Goal: Check status: Check status

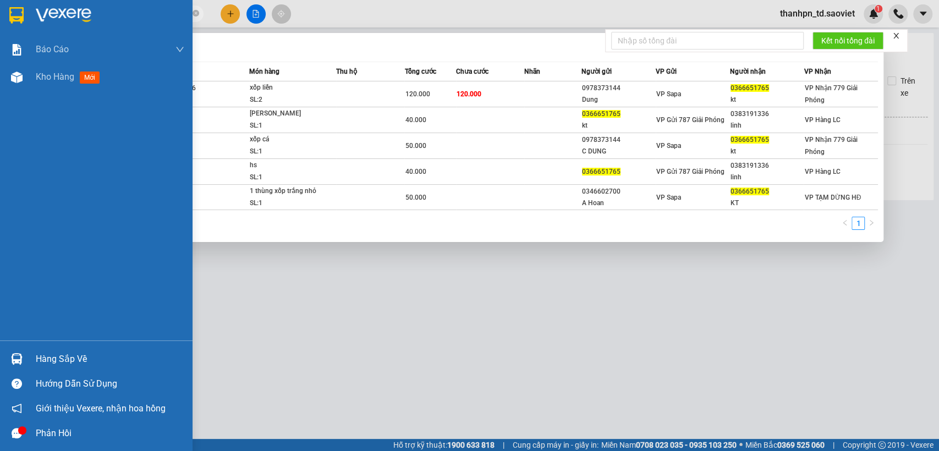
click at [13, 27] on section "Kết quả tìm kiếm ( 5 ) Bộ lọc Mã ĐH Trạng thái Món hàng Thu hộ Tổng cước Chưa c…" at bounding box center [469, 225] width 939 height 451
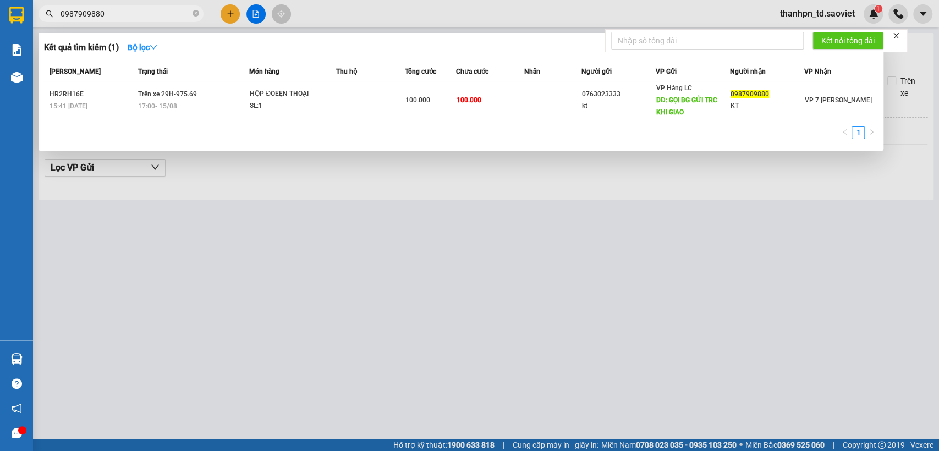
type input "0987909880"
click at [346, 269] on div at bounding box center [469, 225] width 939 height 451
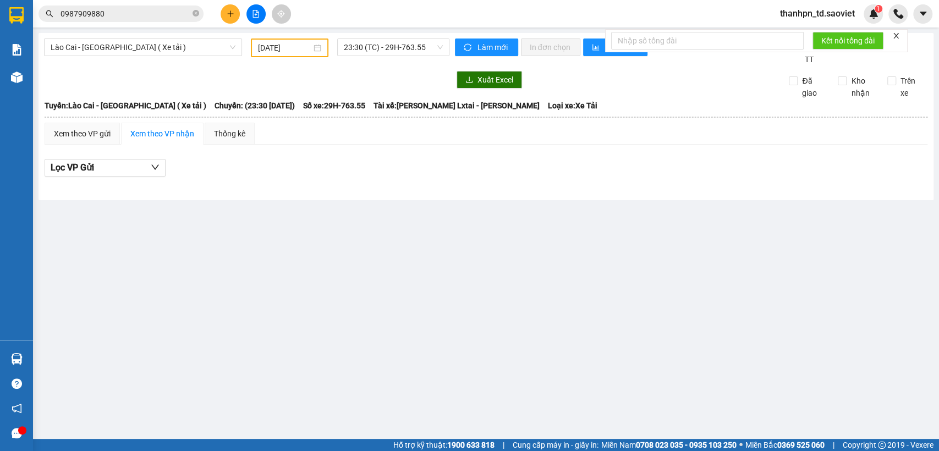
click at [127, 14] on input "0987909880" at bounding box center [125, 14] width 130 height 12
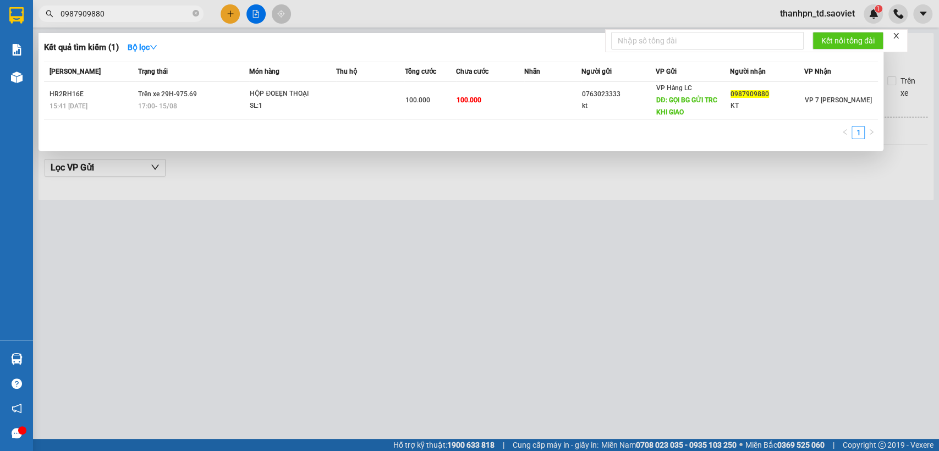
click at [198, 14] on icon "close-circle" at bounding box center [195, 13] width 7 height 7
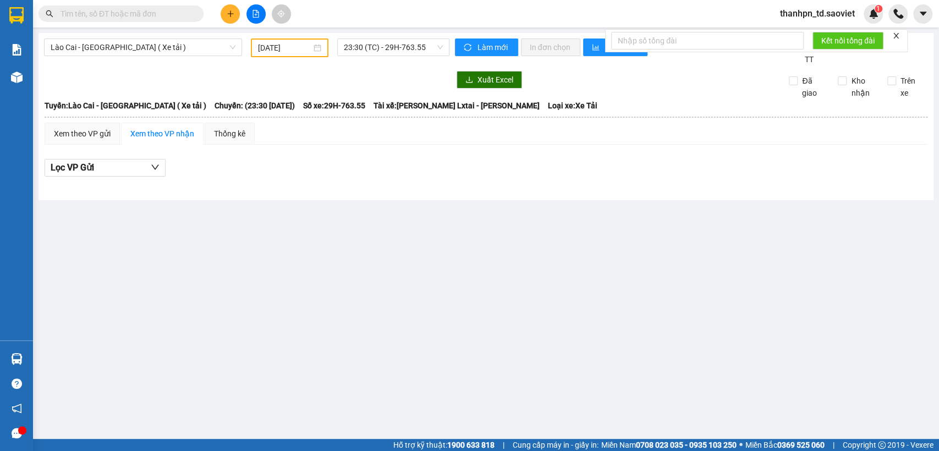
paste input "0333433998"
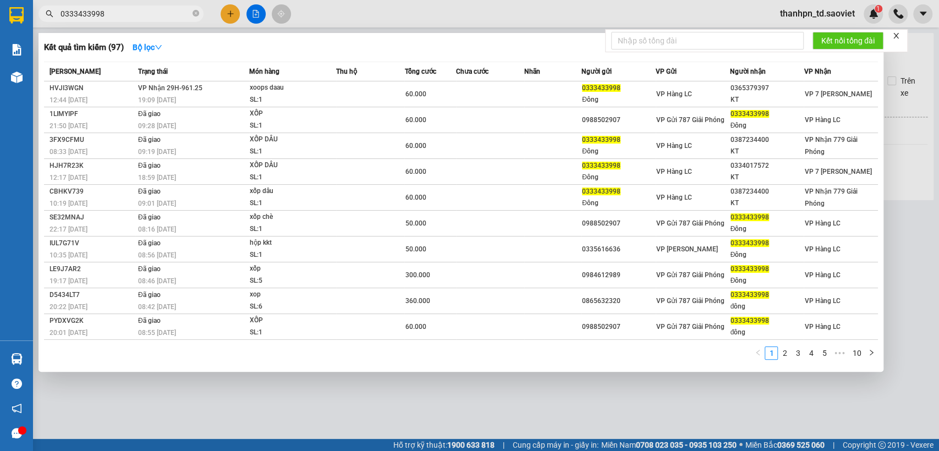
drag, startPoint x: 124, startPoint y: 12, endPoint x: 53, endPoint y: 21, distance: 72.0
click at [54, 21] on span "0333433998" at bounding box center [120, 13] width 165 height 16
paste input "82603866"
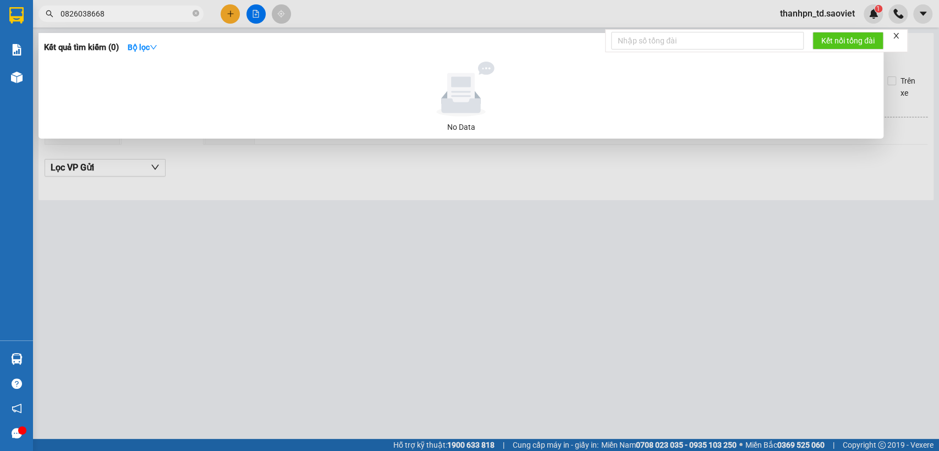
click at [62, 11] on input "0826038668" at bounding box center [125, 14] width 130 height 12
click at [171, 13] on input "0826038668" at bounding box center [125, 14] width 130 height 12
drag, startPoint x: 172, startPoint y: 13, endPoint x: 44, endPoint y: 23, distance: 127.9
click at [44, 23] on div "Kết quả tìm kiếm ( 0 ) Bộ lọc No Data 0826038668" at bounding box center [107, 13] width 214 height 19
type input "0"
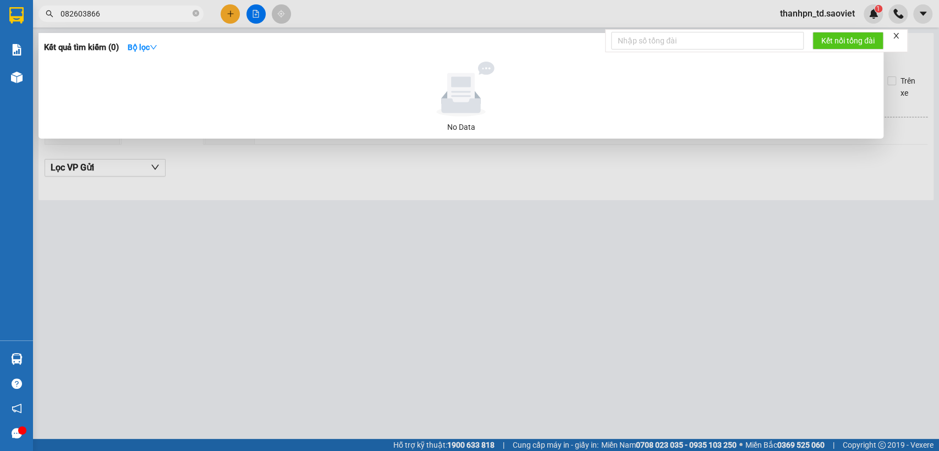
type input "0826038668"
click at [195, 13] on icon "close-circle" at bounding box center [195, 13] width 7 height 7
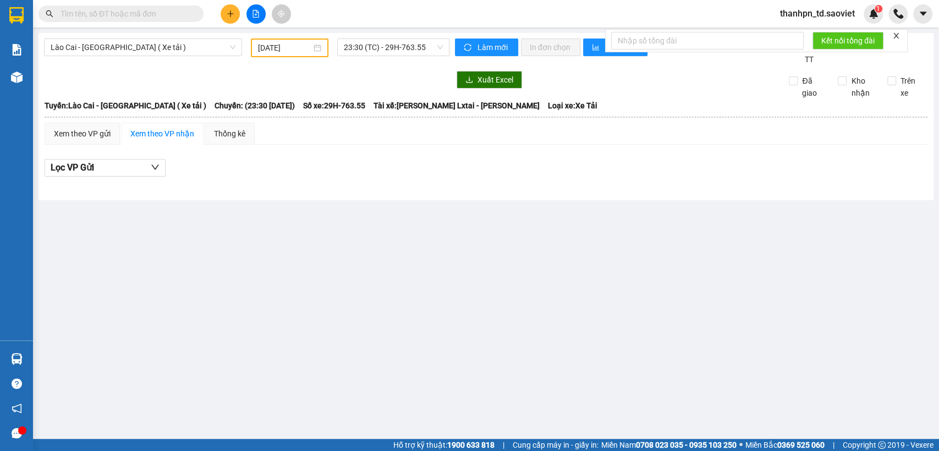
click at [86, 11] on input "text" at bounding box center [125, 14] width 130 height 12
type input "0"
